Goal: Task Accomplishment & Management: Use online tool/utility

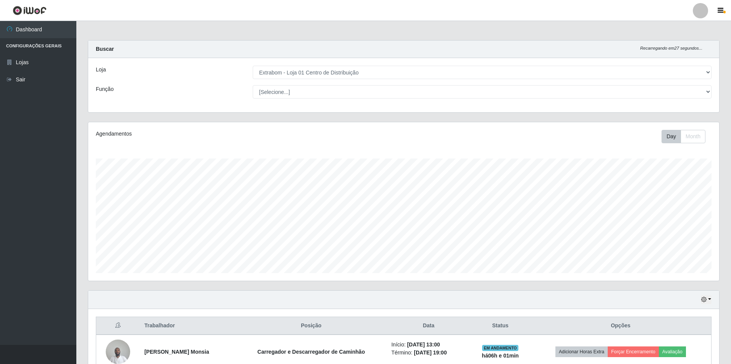
select select "435"
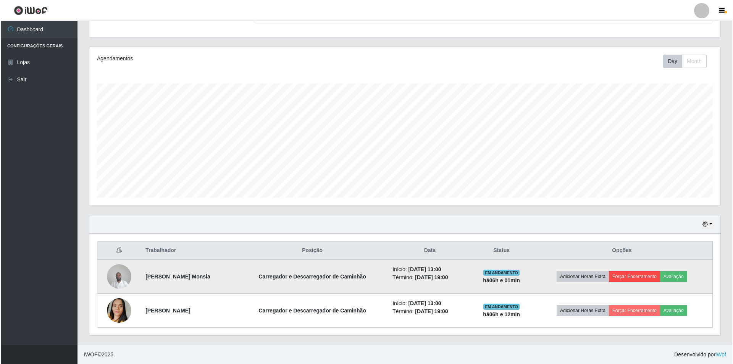
scroll to position [158, 631]
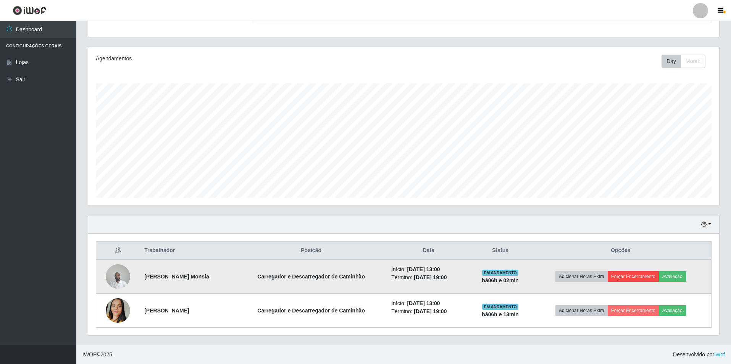
click at [625, 278] on button "Forçar Encerramento" at bounding box center [633, 276] width 51 height 11
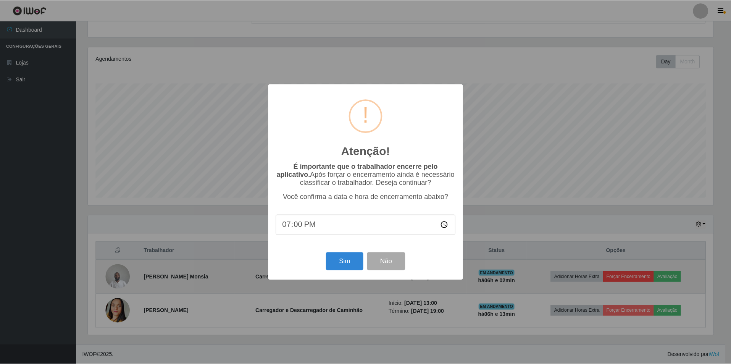
scroll to position [158, 627]
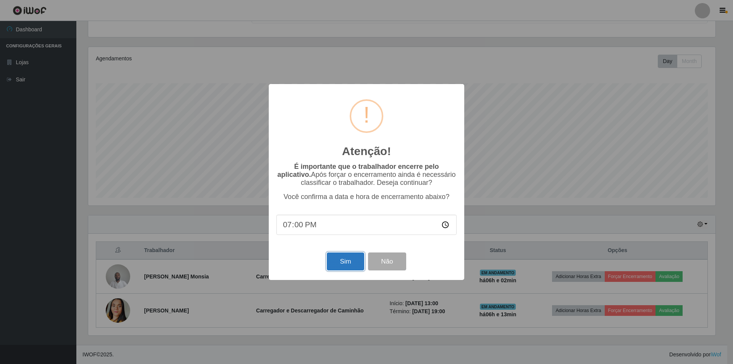
click at [350, 266] on button "Sim" at bounding box center [345, 261] width 37 height 18
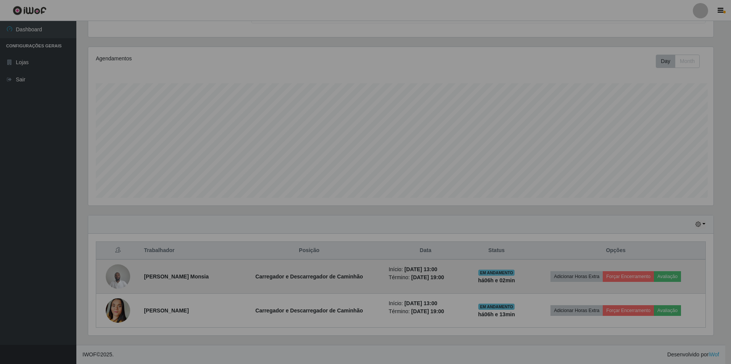
scroll to position [158, 631]
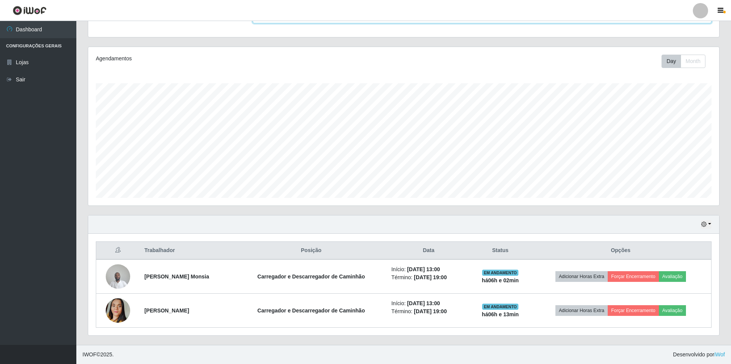
click at [649, 21] on select "[Selecione...] Carregador e Descarregador de Caminhão Carregador e Descarregado…" at bounding box center [482, 16] width 459 height 13
click at [194, 20] on header "Perfil Alterar Senha Sair" at bounding box center [365, 10] width 731 height 21
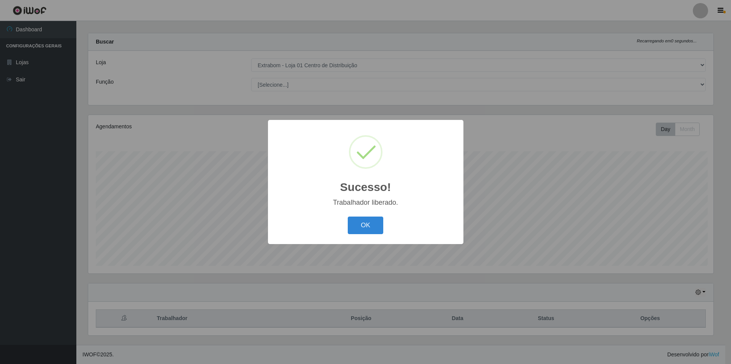
scroll to position [158, 627]
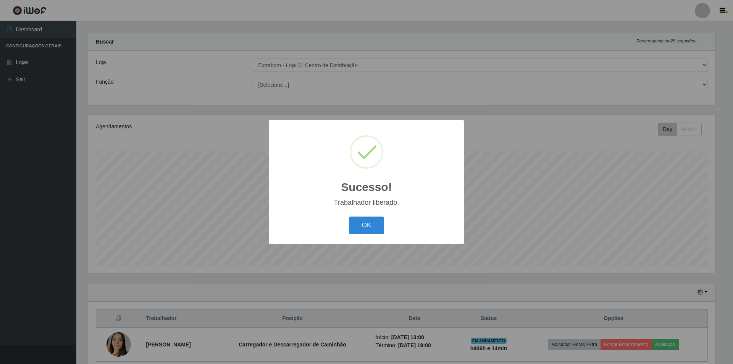
click at [637, 310] on div "Sucesso! × Trabalhador liberado. OK Cancel" at bounding box center [366, 182] width 733 height 364
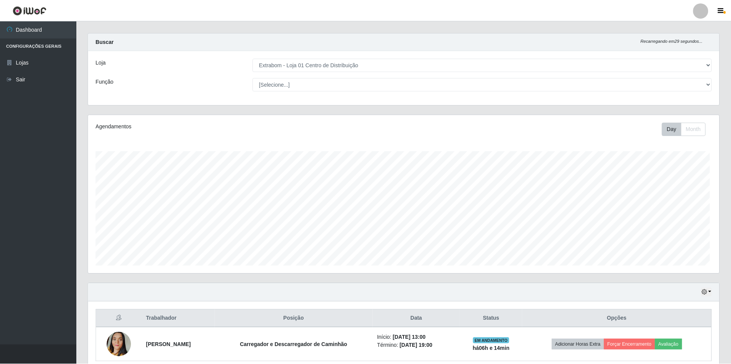
scroll to position [158, 631]
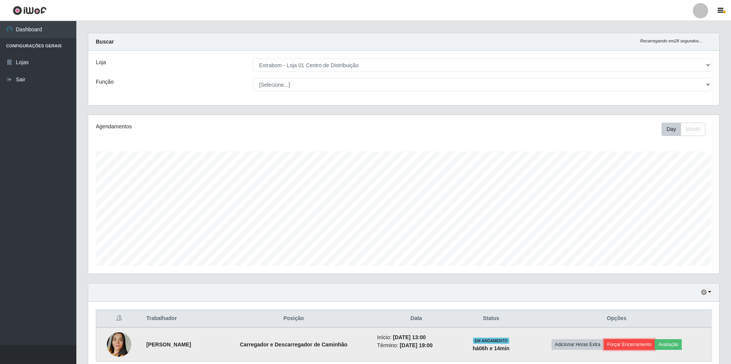
click at [636, 342] on button "Forçar Encerramento" at bounding box center [629, 344] width 51 height 11
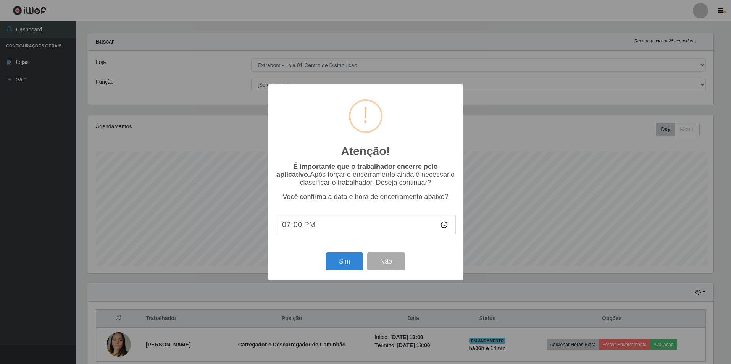
scroll to position [158, 627]
drag, startPoint x: 350, startPoint y: 261, endPoint x: 380, endPoint y: 218, distance: 51.7
click at [379, 216] on div "Atenção! × É importante que o trabalhador encerre pelo aplicativo. Após forçar …" at bounding box center [366, 182] width 195 height 196
drag, startPoint x: 325, startPoint y: 231, endPoint x: 296, endPoint y: 228, distance: 29.1
click at [323, 231] on input "19:00" at bounding box center [366, 225] width 180 height 20
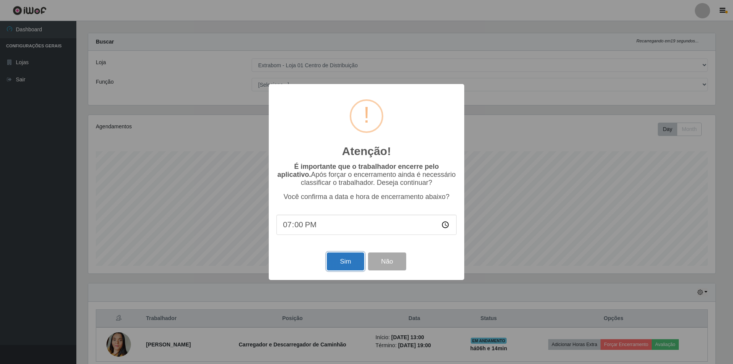
click at [337, 266] on button "Sim" at bounding box center [345, 261] width 37 height 18
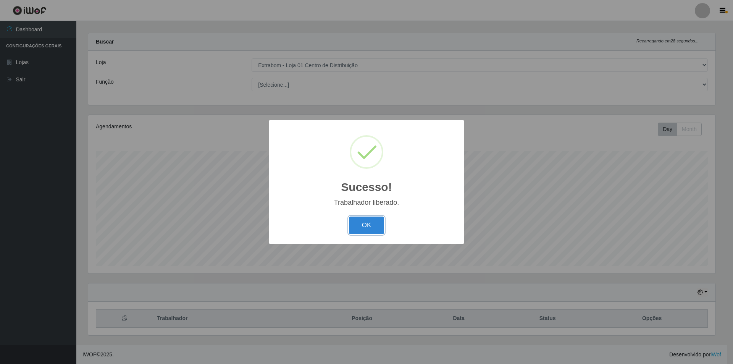
drag, startPoint x: 361, startPoint y: 222, endPoint x: 247, endPoint y: 359, distance: 178.1
click at [362, 222] on button "OK" at bounding box center [367, 225] width 36 height 18
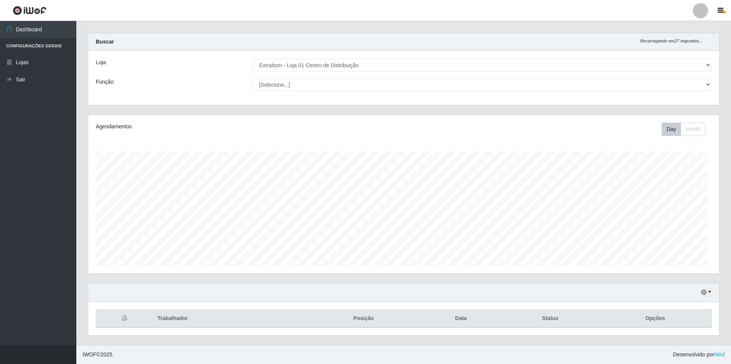
scroll to position [158, 631]
